Goal: Task Accomplishment & Management: Manage account settings

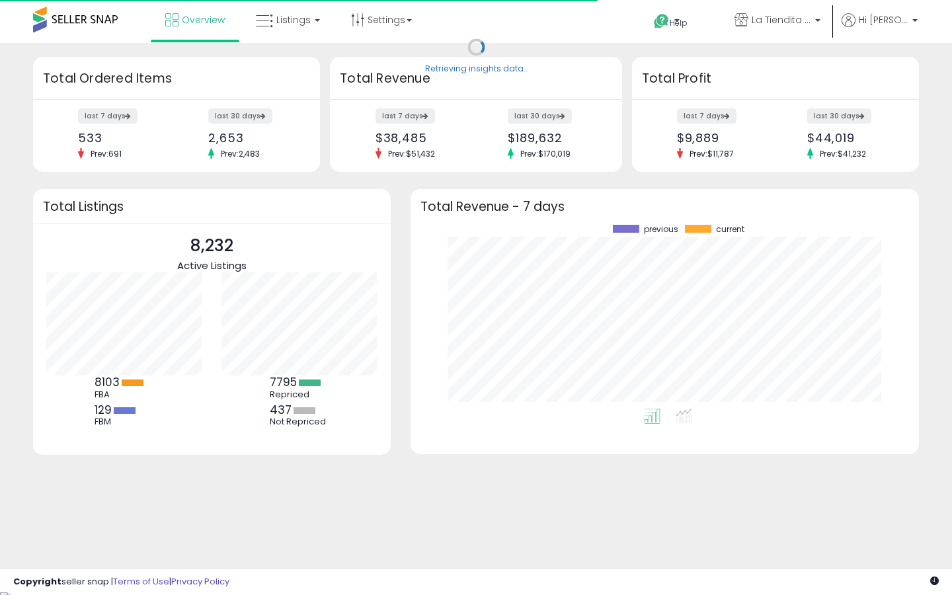
scroll to position [184, 482]
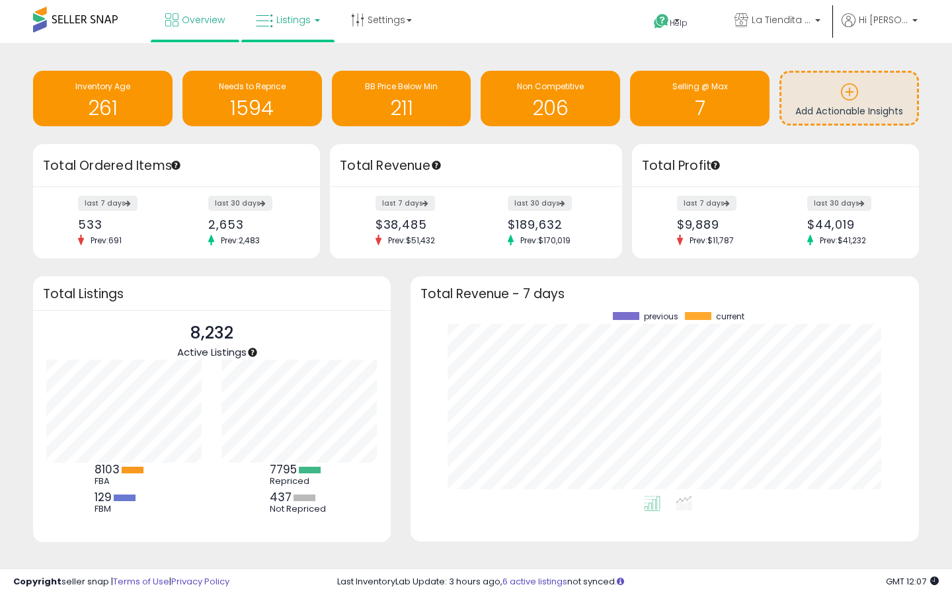
click at [299, 22] on span "Listings" at bounding box center [293, 19] width 34 height 13
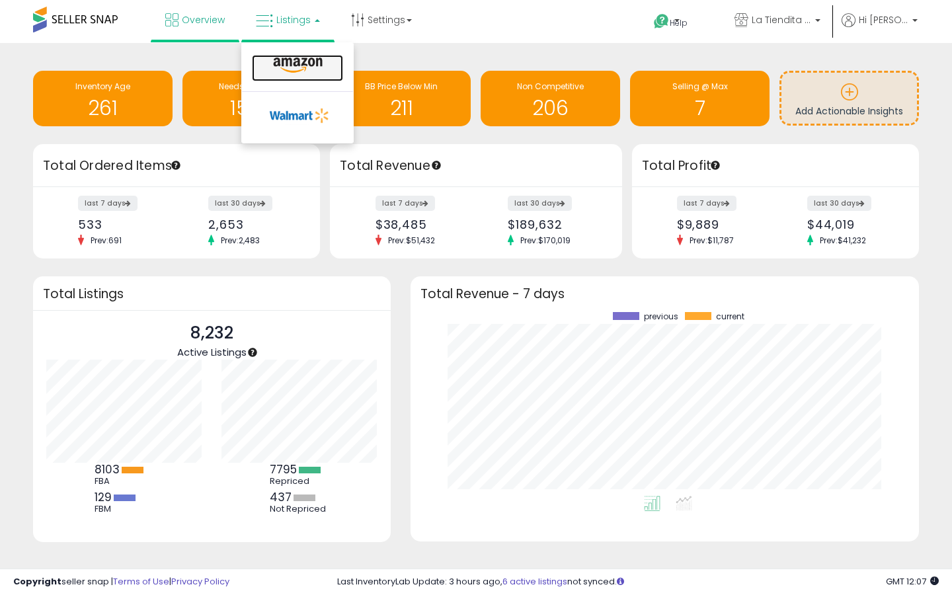
click at [298, 61] on icon at bounding box center [298, 65] width 58 height 17
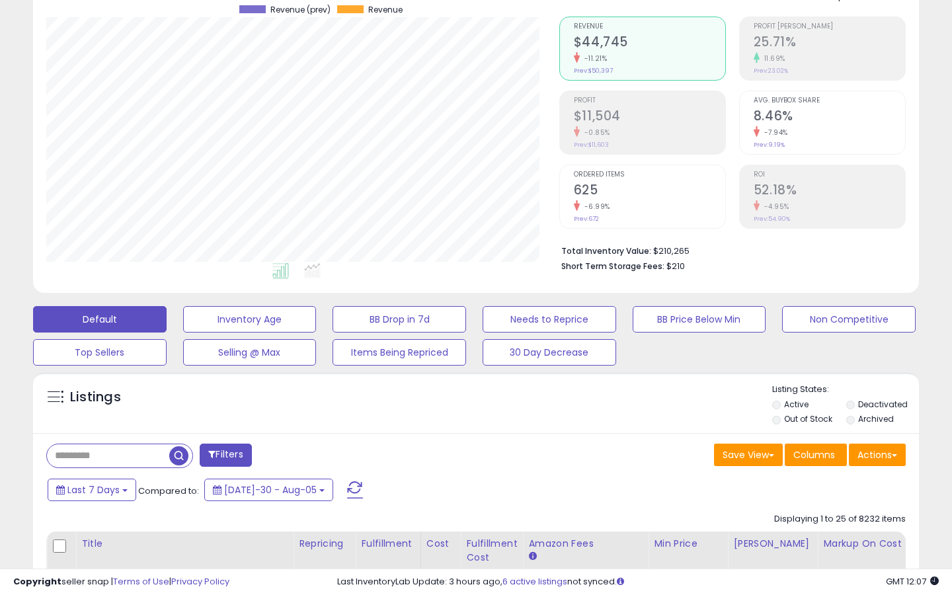
scroll to position [130, 0]
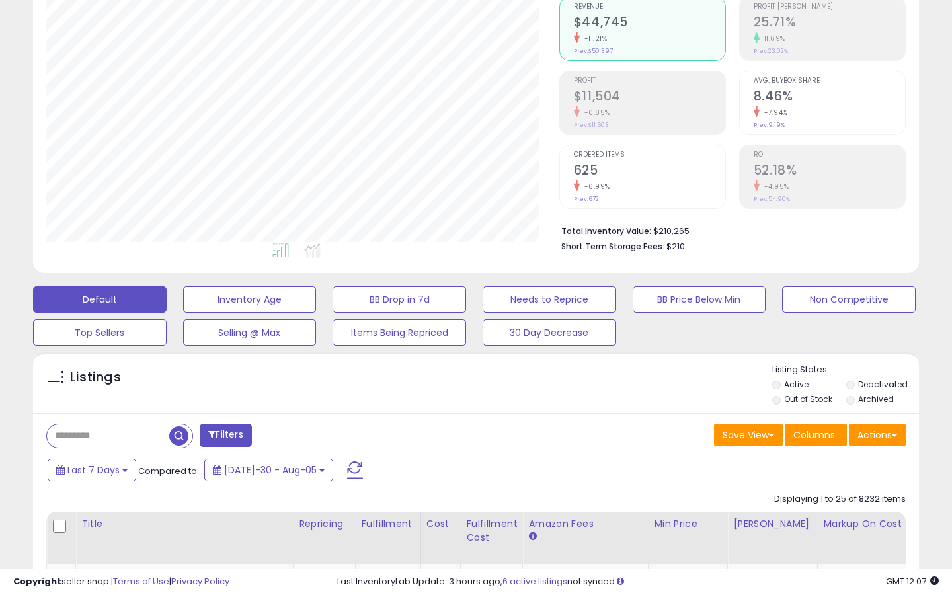
click at [809, 403] on label "Out of Stock" at bounding box center [808, 398] width 48 height 11
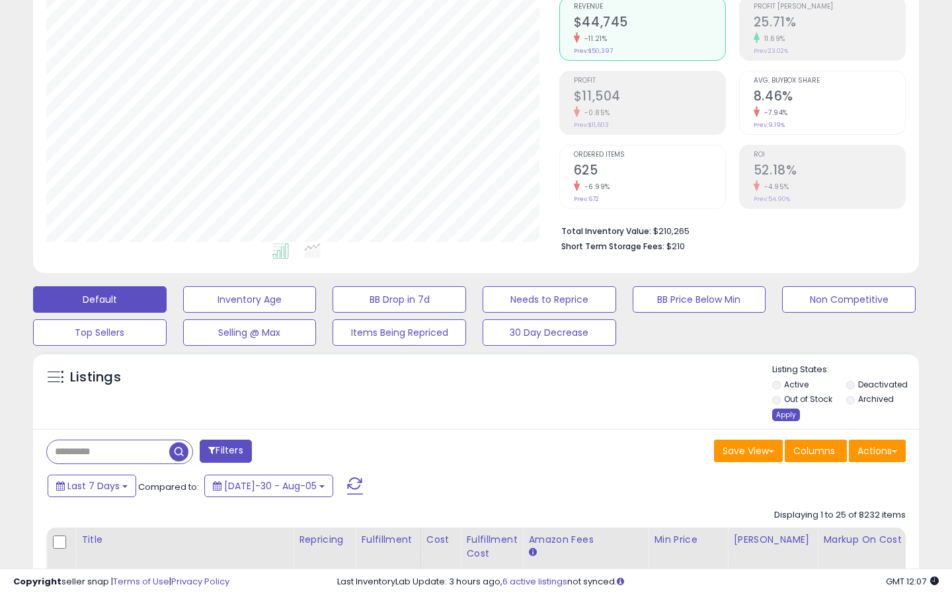
click at [787, 419] on div "Apply" at bounding box center [786, 415] width 28 height 13
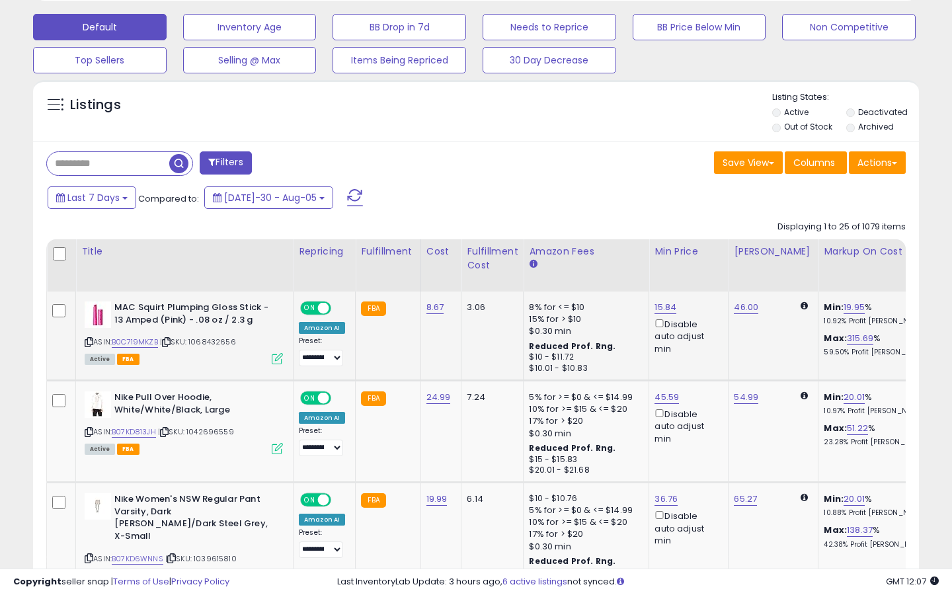
scroll to position [405, 0]
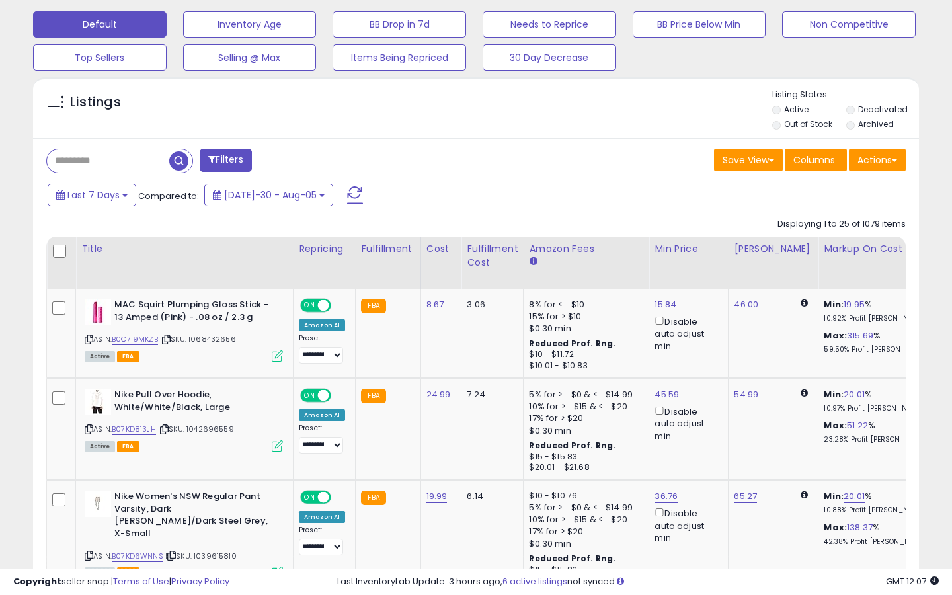
click at [222, 155] on button "Filters" at bounding box center [226, 160] width 52 height 23
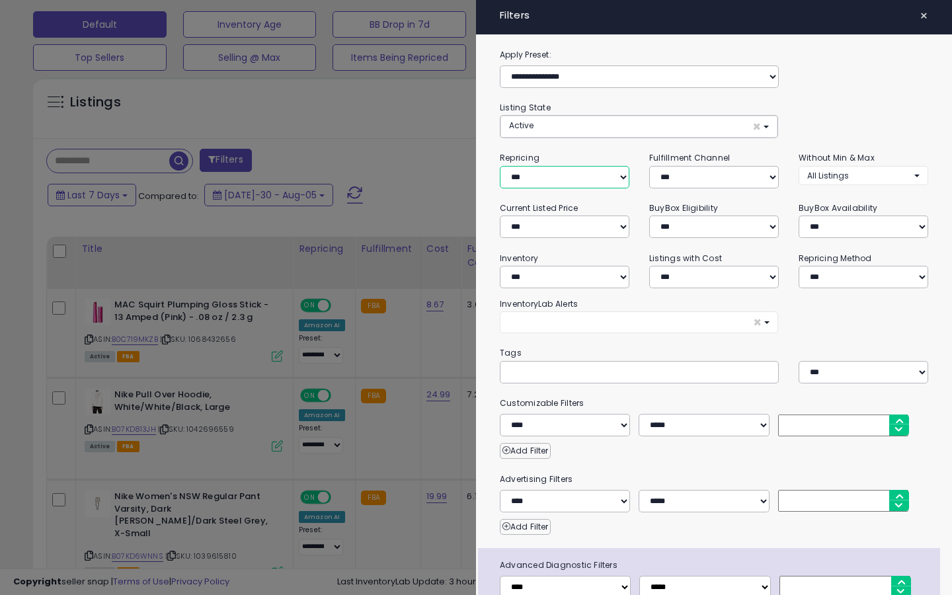
click at [555, 181] on select "**********" at bounding box center [565, 177] width 130 height 22
select select "***"
click at [500, 166] on select "**********" at bounding box center [565, 177] width 130 height 22
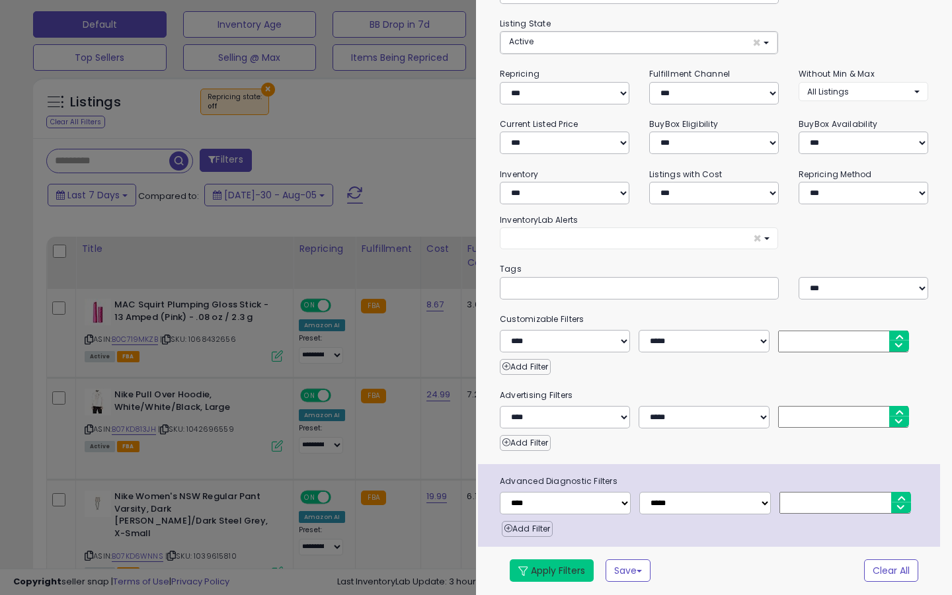
click at [541, 570] on button "Apply Filters" at bounding box center [552, 570] width 84 height 22
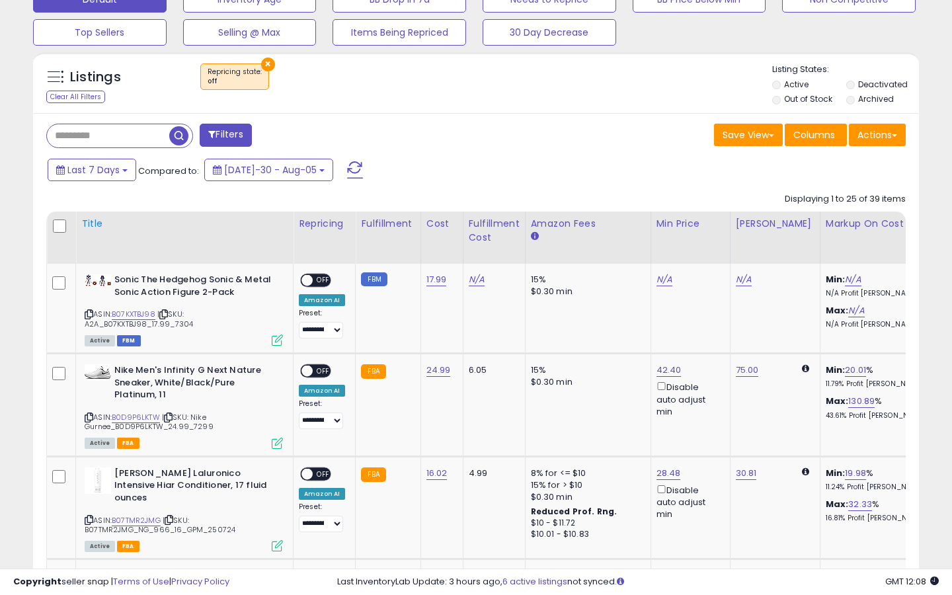
scroll to position [461, 0]
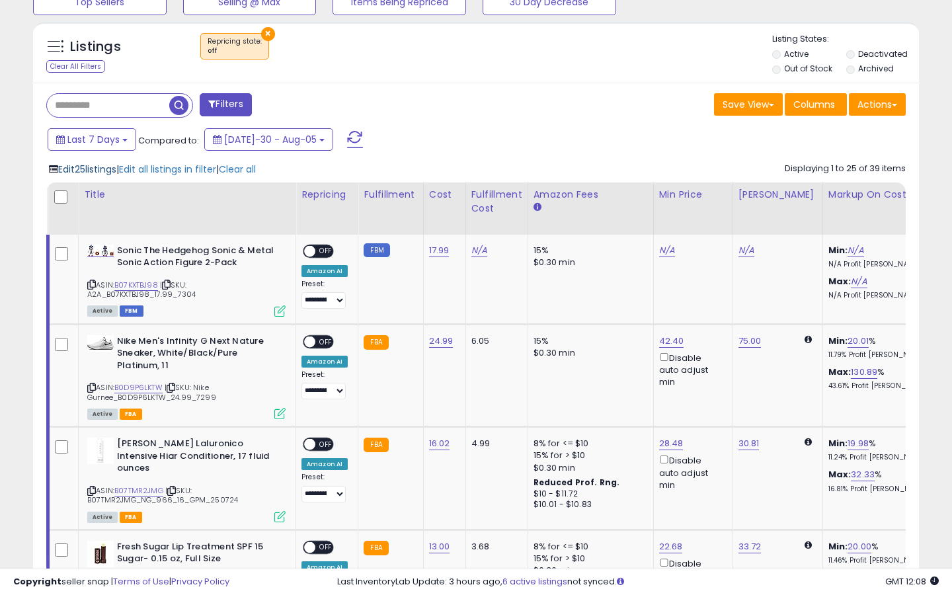
click at [100, 169] on span "Edit 25 listings" at bounding box center [87, 169] width 58 height 13
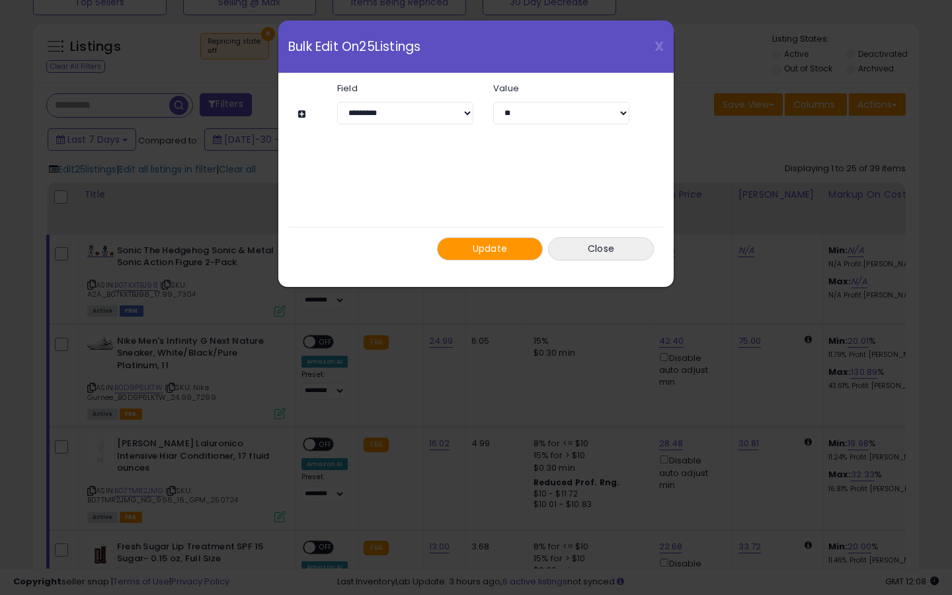
click at [483, 247] on span "Update" at bounding box center [490, 248] width 35 height 13
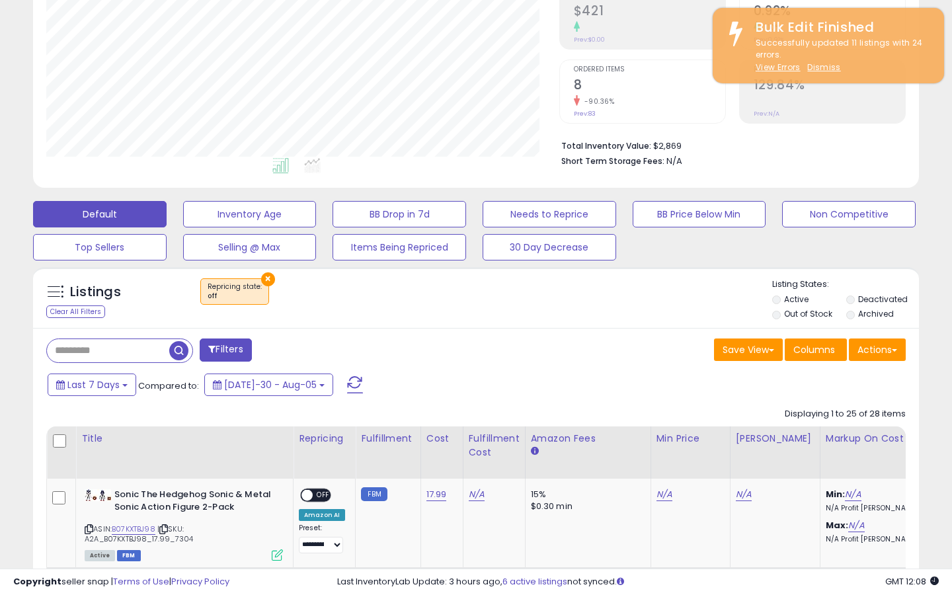
scroll to position [271, 512]
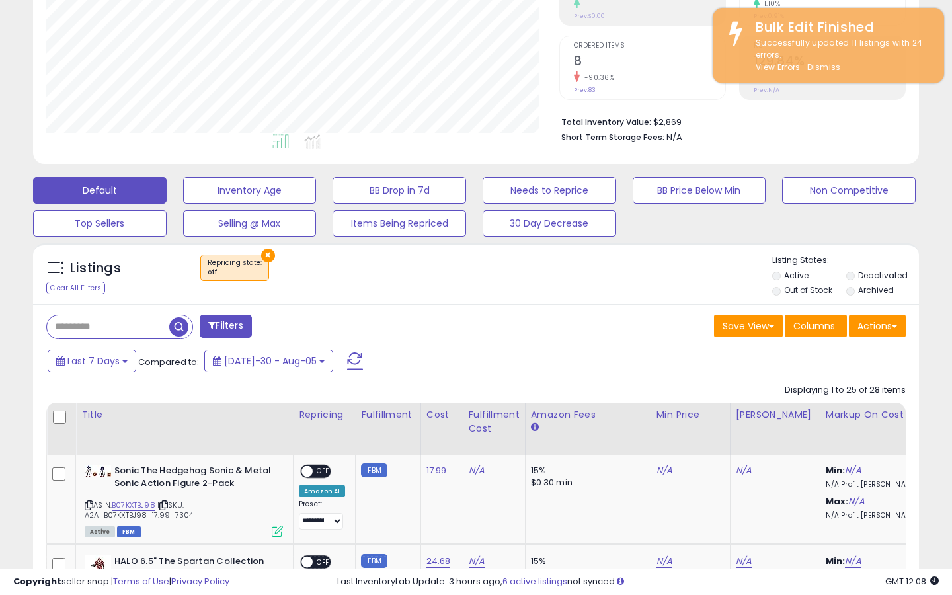
scroll to position [284, 0]
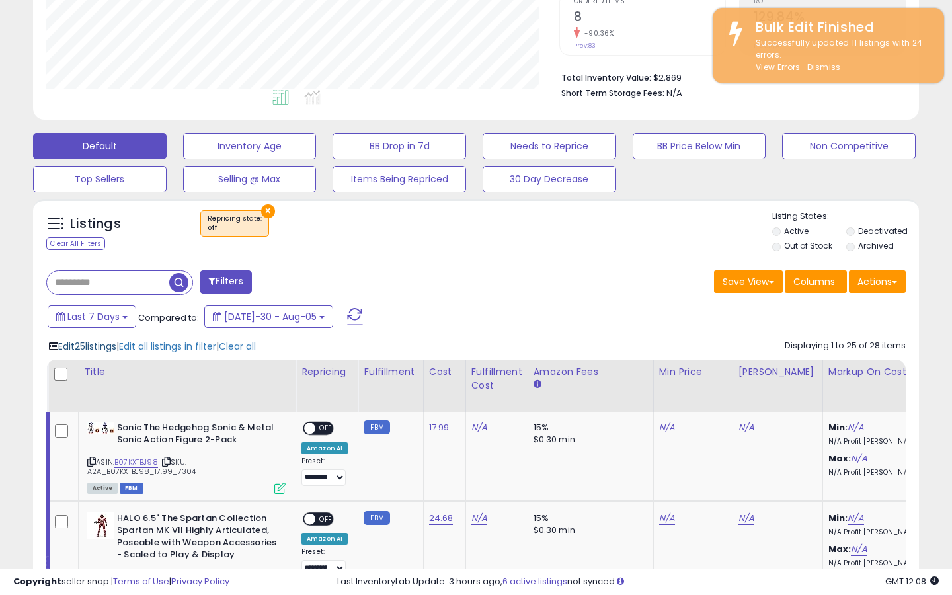
click at [87, 344] on span "Edit 25 listings" at bounding box center [87, 346] width 58 height 13
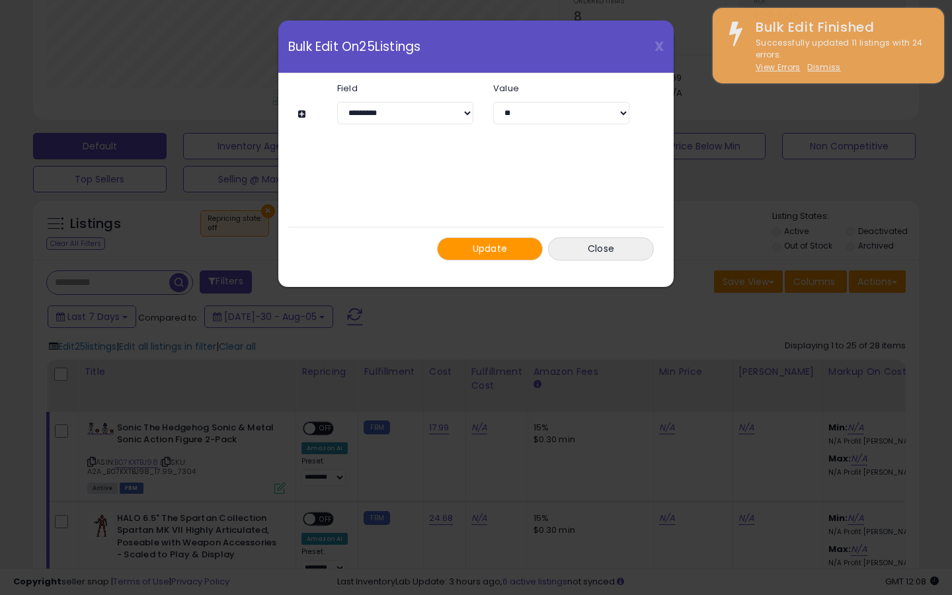
click at [516, 247] on button "Update" at bounding box center [490, 248] width 106 height 23
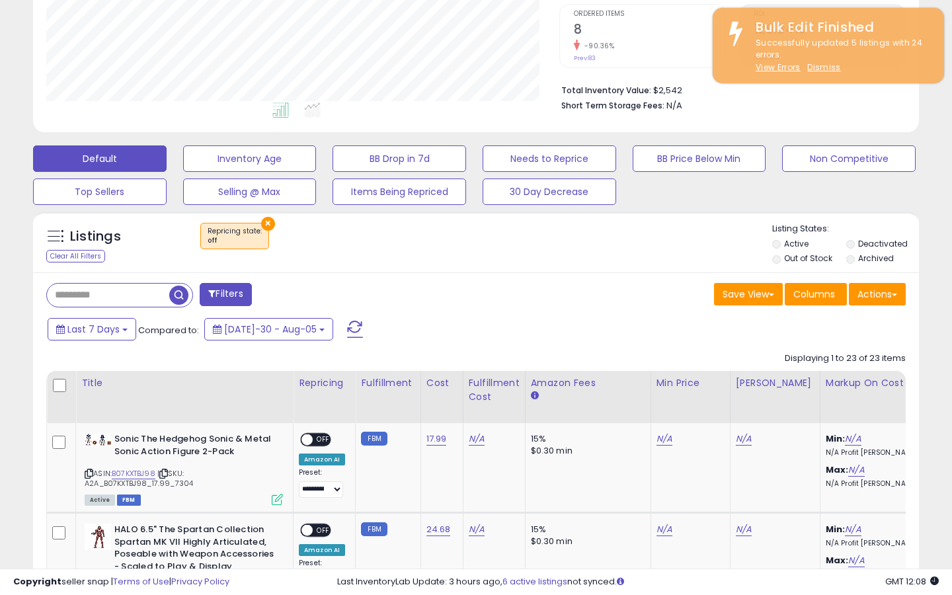
scroll to position [271, 512]
